Goal: Transaction & Acquisition: Book appointment/travel/reservation

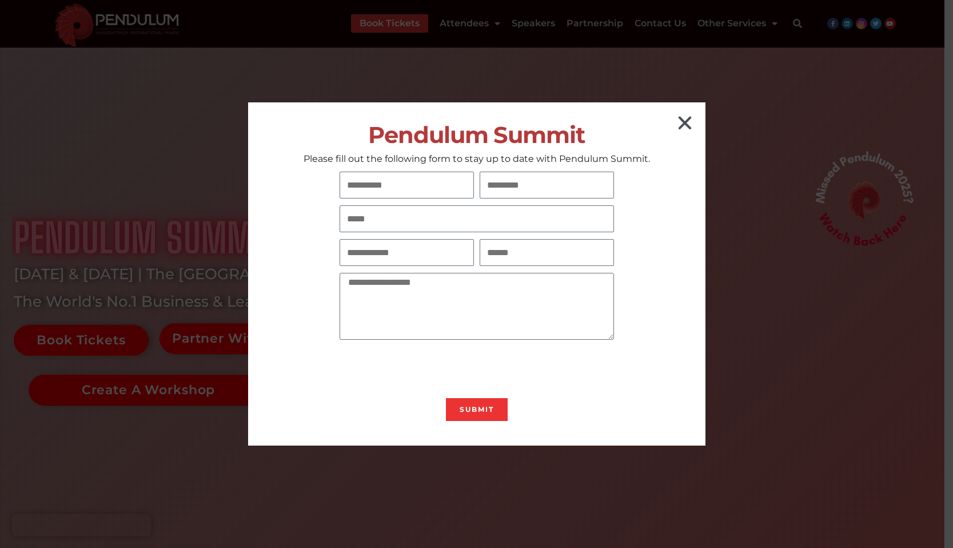
click at [680, 121] on icon "Close" at bounding box center [685, 123] width 18 height 18
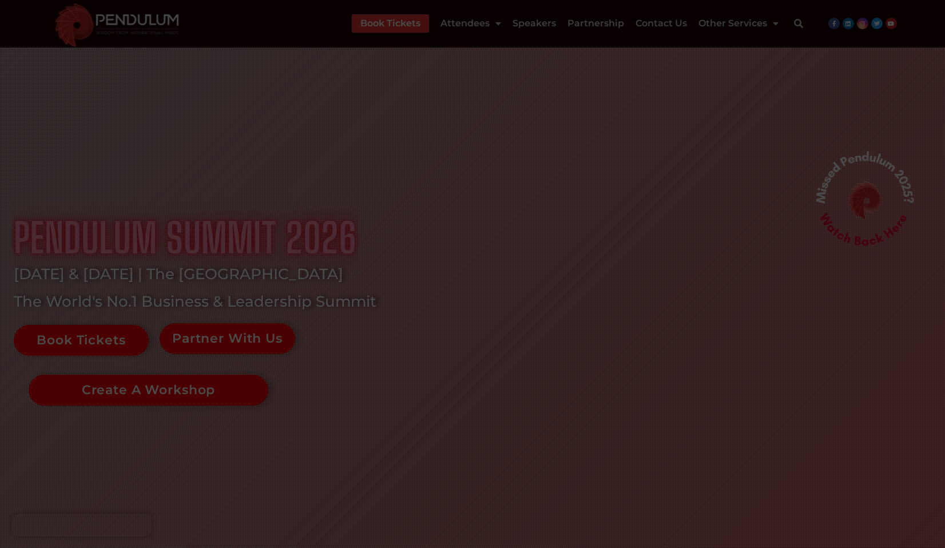
click at [680, 120] on icon "Close" at bounding box center [680, 123] width 18 height 18
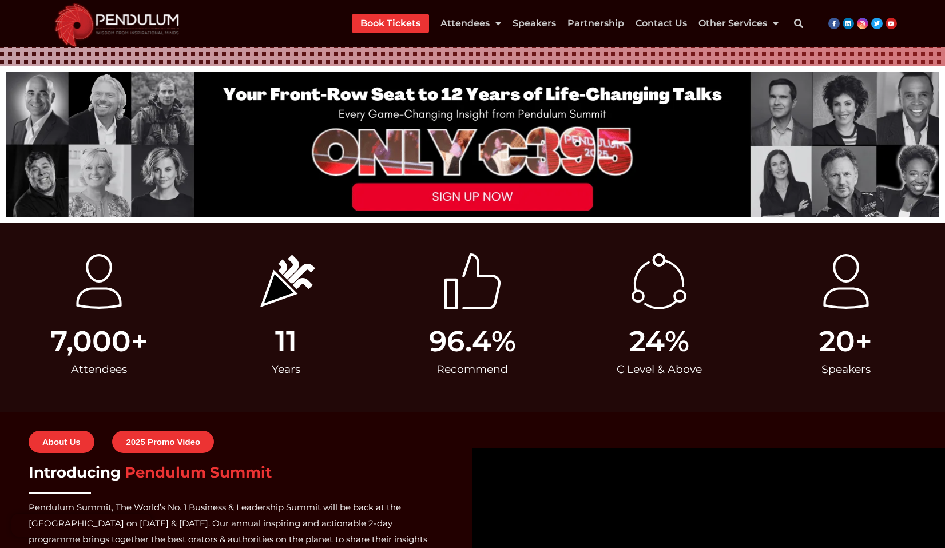
scroll to position [838, 0]
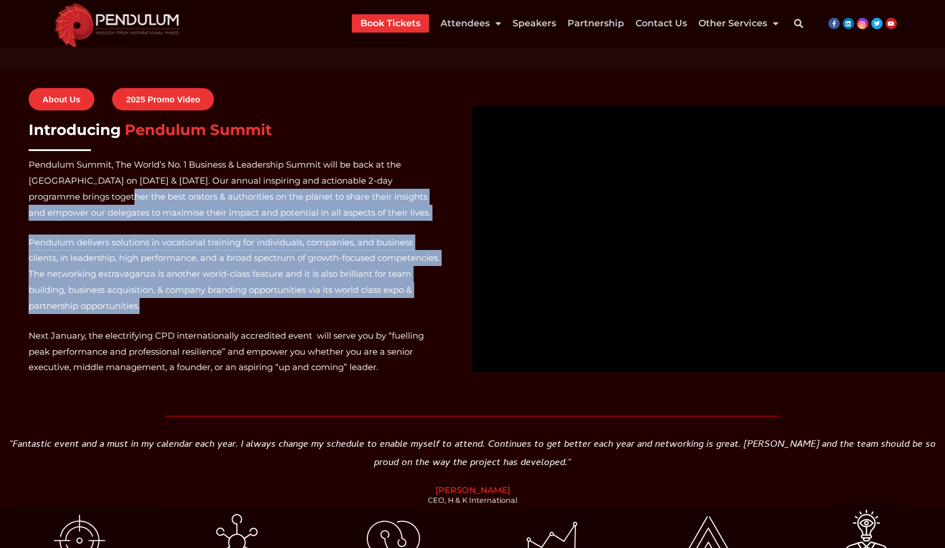
drag, startPoint x: 125, startPoint y: 210, endPoint x: 351, endPoint y: 309, distance: 246.8
click at [351, 309] on span "Pendulum Summit, The World’s No. 1 Business & Leadership Summit will be back at…" at bounding box center [236, 266] width 415 height 218
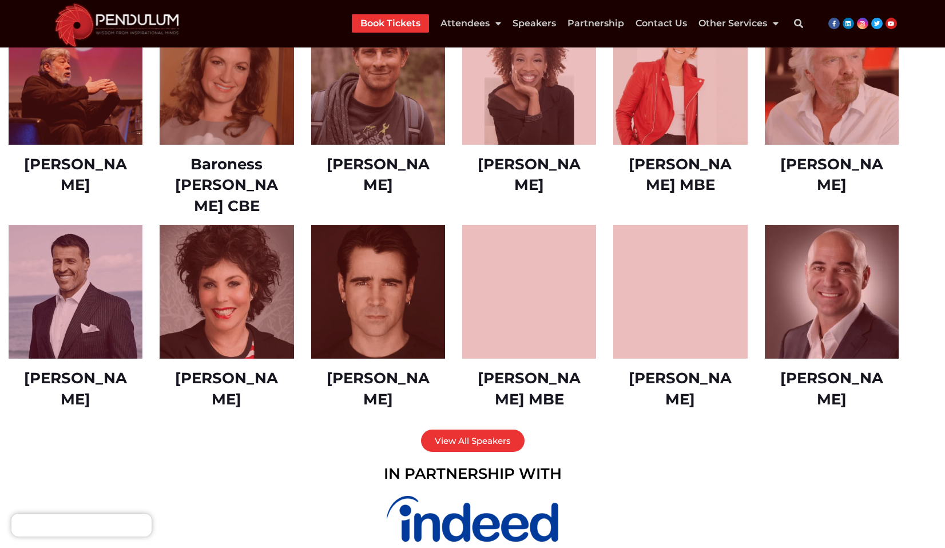
scroll to position [1854, 0]
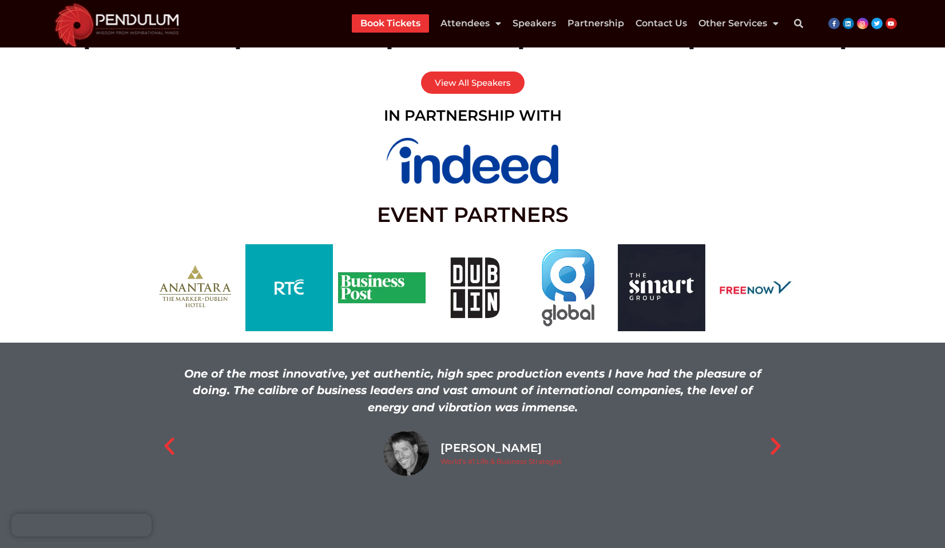
click at [385, 23] on link "Book Tickets" at bounding box center [390, 23] width 60 height 18
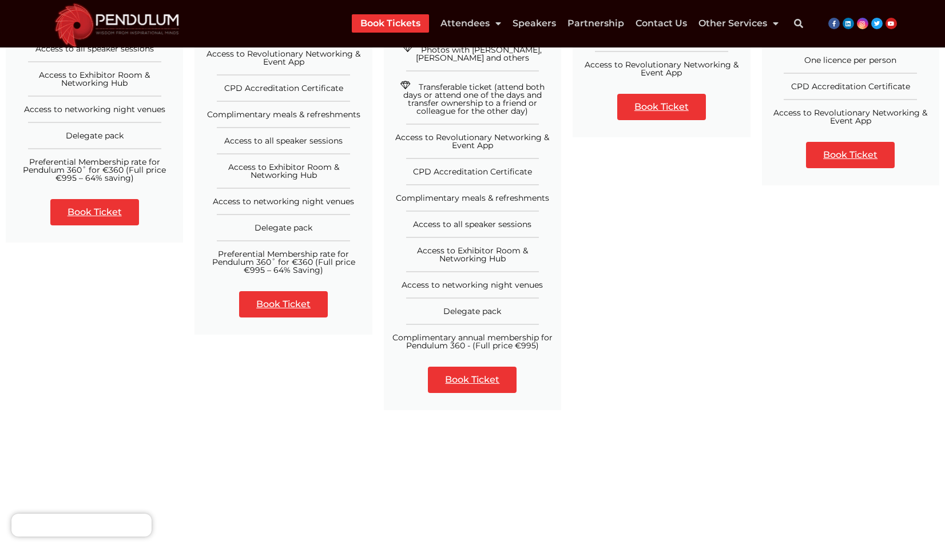
scroll to position [627, 0]
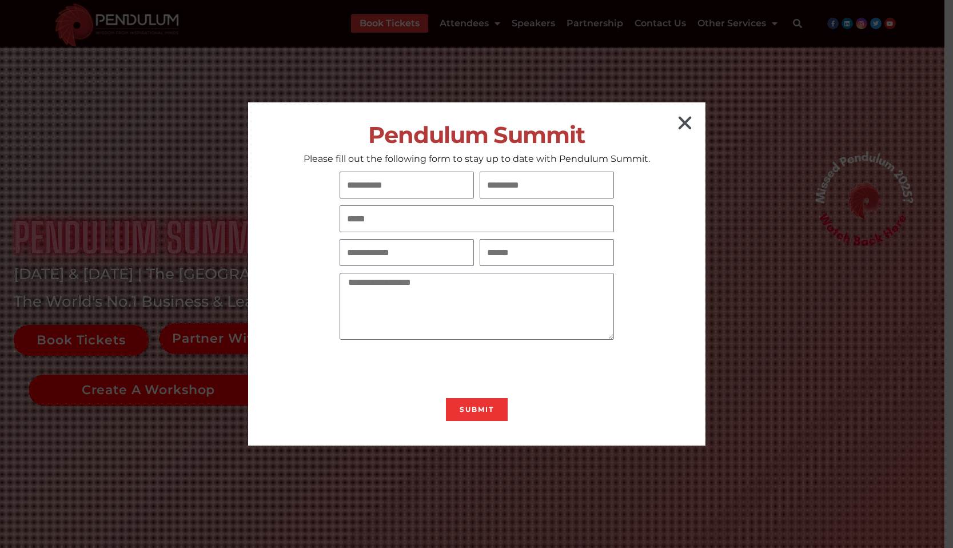
click at [686, 117] on icon "Close" at bounding box center [685, 123] width 18 height 18
click at [679, 118] on icon "Close" at bounding box center [685, 123] width 18 height 18
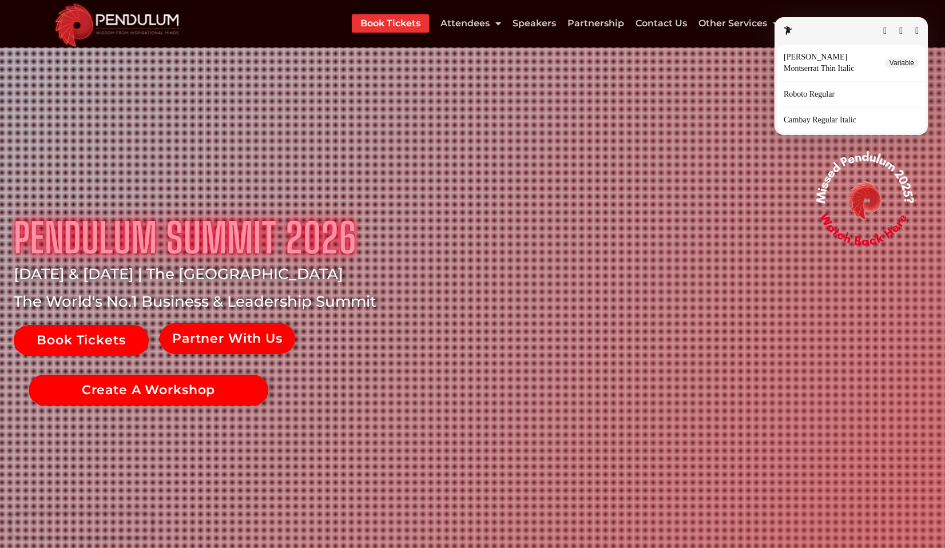
click at [818, 98] on p "Roboto Regular" at bounding box center [810, 94] width 55 height 9
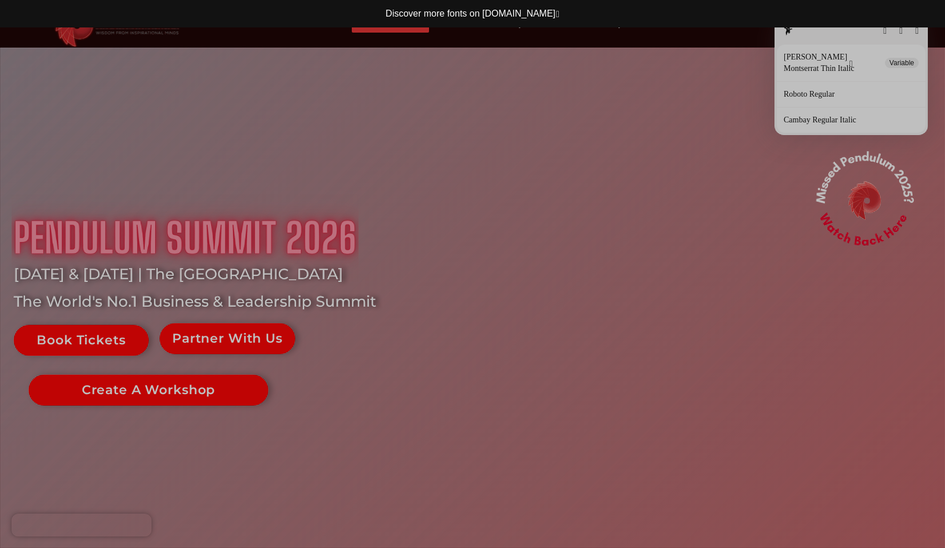
click at [849, 60] on button "button" at bounding box center [850, 63] width 3 height 9
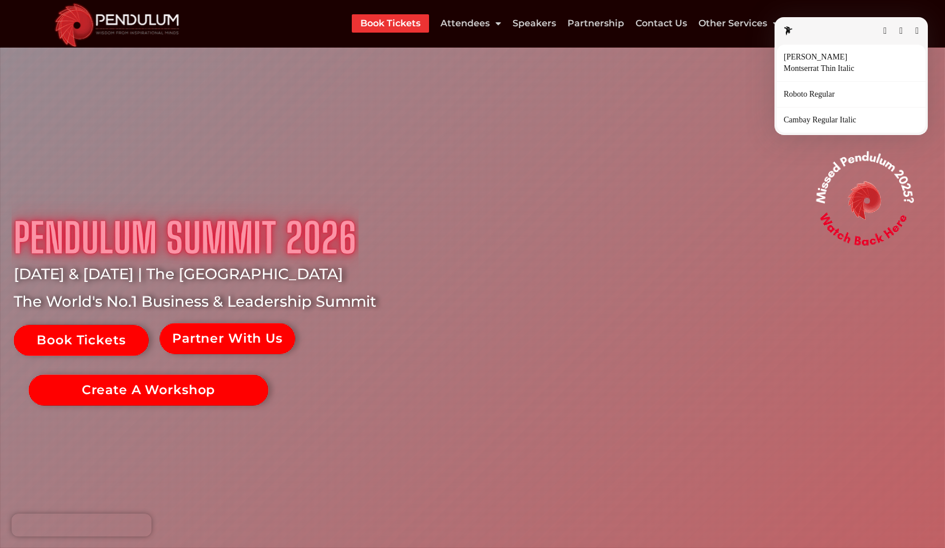
click at [817, 63] on div "Montserrat Thin Italic Details" at bounding box center [850, 68] width 135 height 11
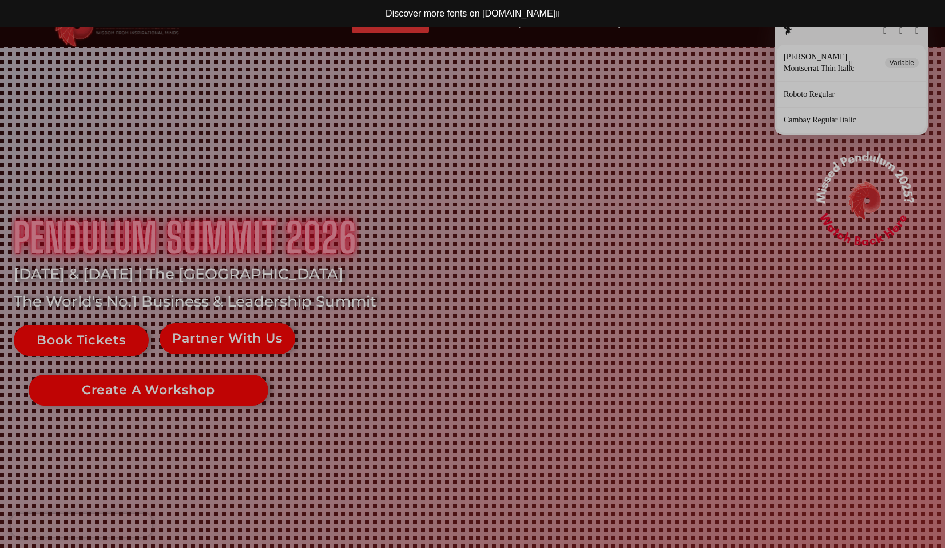
click at [849, 62] on button "button" at bounding box center [850, 63] width 3 height 9
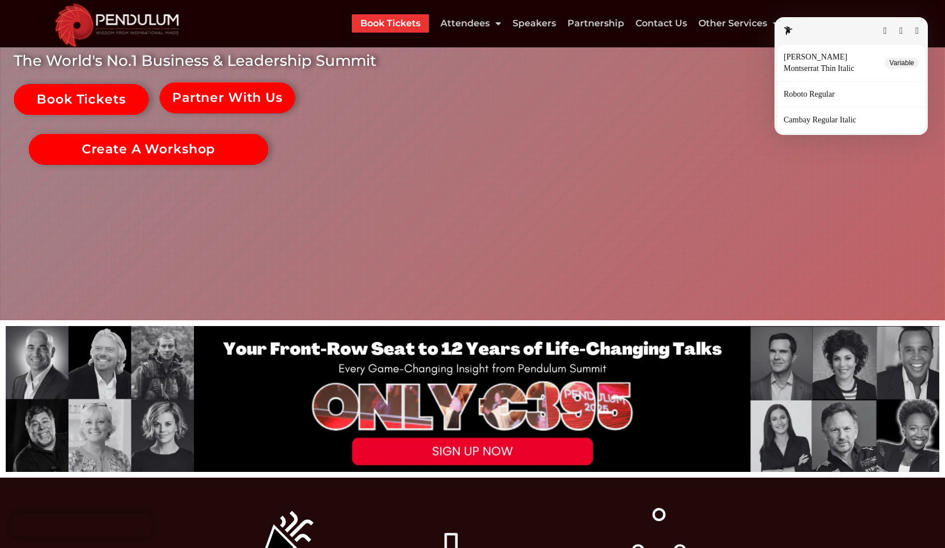
scroll to position [324, 0]
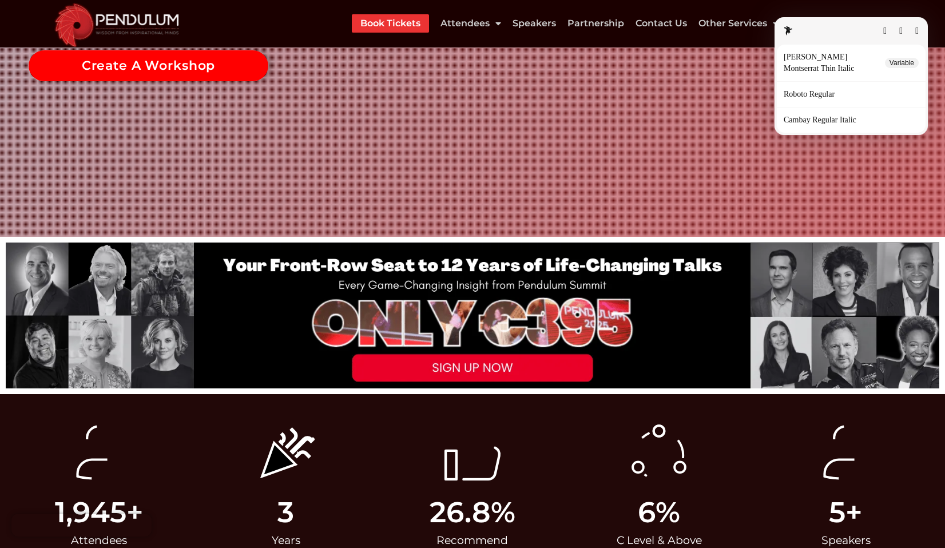
click at [915, 26] on button "button" at bounding box center [916, 30] width 3 height 9
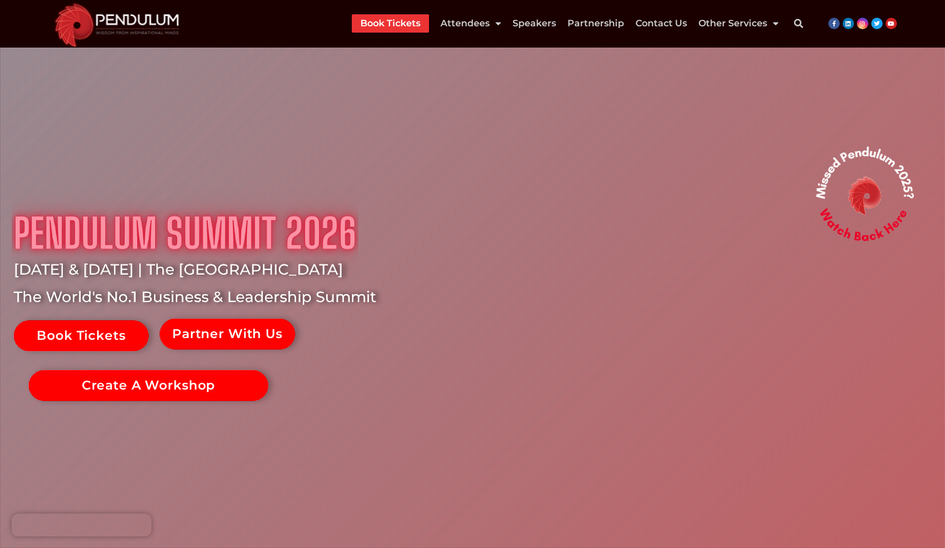
scroll to position [0, 0]
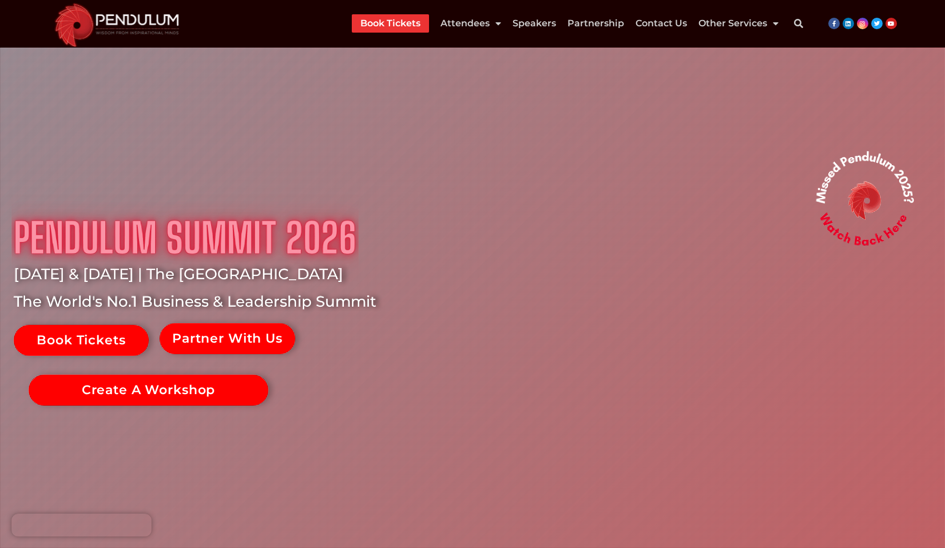
click at [320, 233] on img at bounding box center [184, 237] width 347 height 87
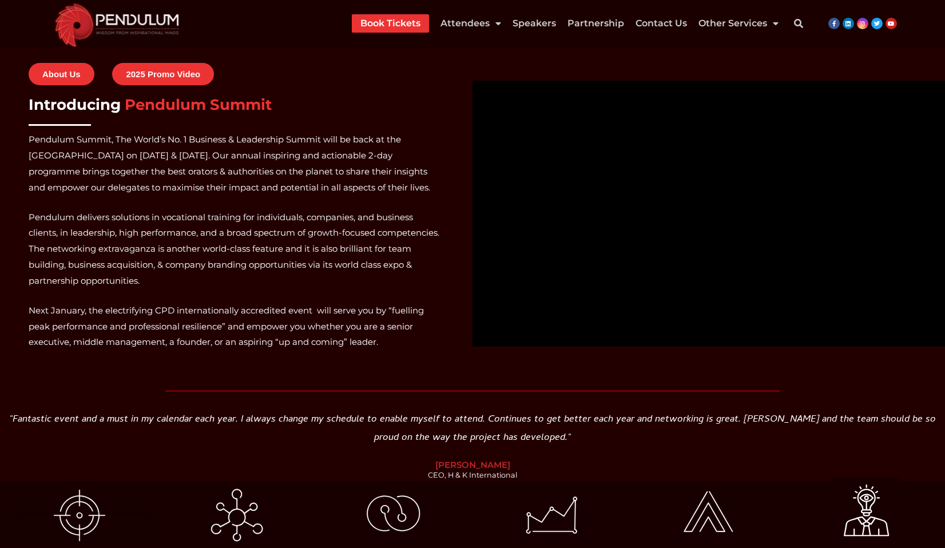
scroll to position [108, 0]
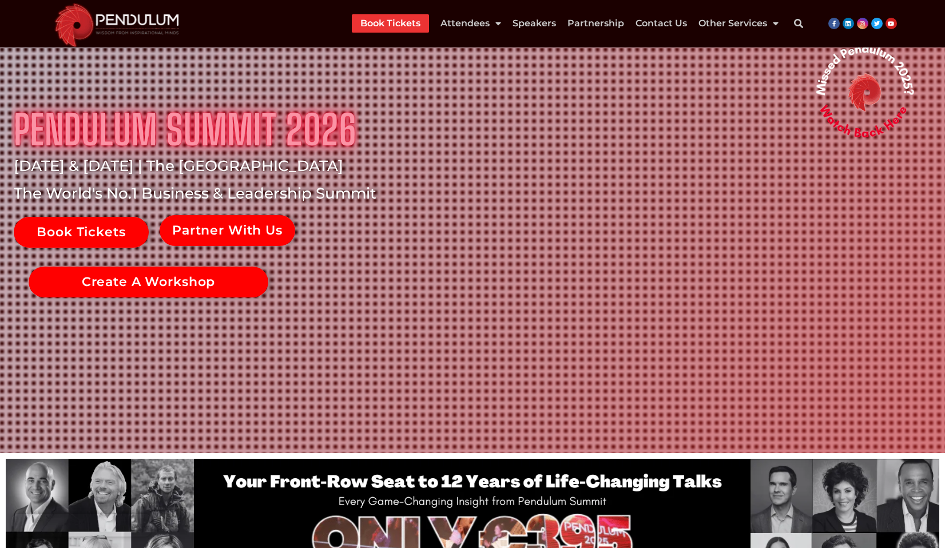
click at [865, 25] on link "Instagram" at bounding box center [861, 23] width 11 height 11
click at [847, 24] on icon at bounding box center [848, 24] width 6 height 6
drag, startPoint x: 835, startPoint y: 23, endPoint x: 832, endPoint y: 6, distance: 16.8
click at [835, 23] on icon at bounding box center [834, 24] width 6 height 6
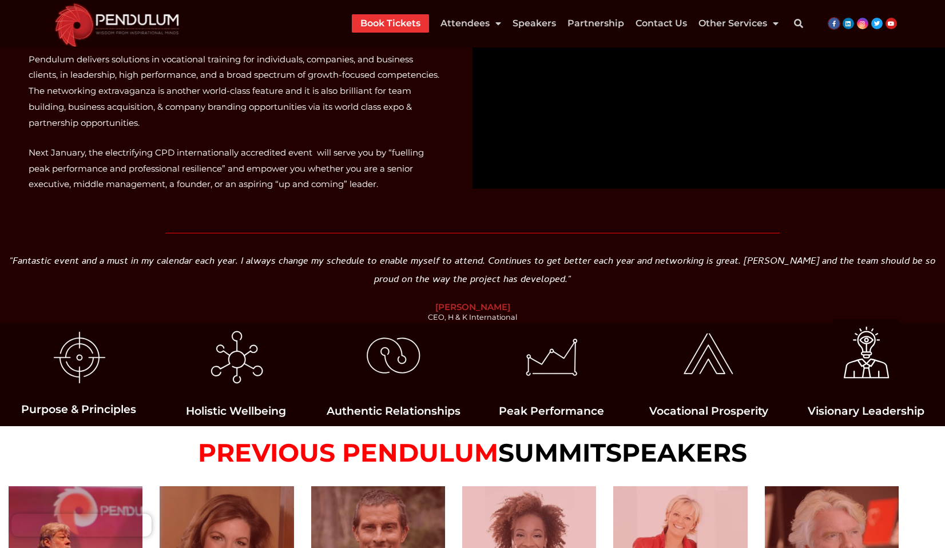
scroll to position [748, 0]
